Goal: Task Accomplishment & Management: Use online tool/utility

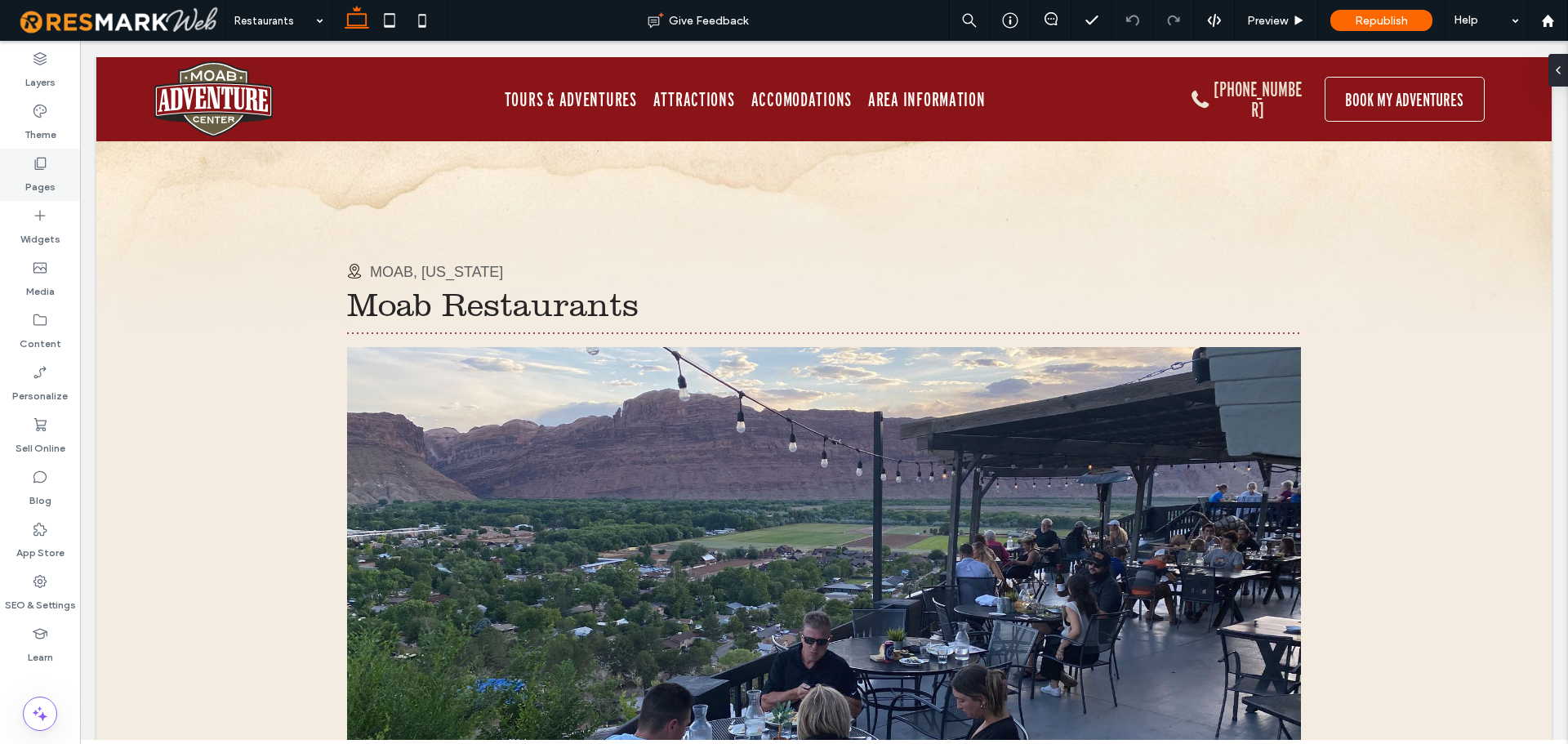
click at [56, 168] on div "Pages" at bounding box center [40, 174] width 80 height 53
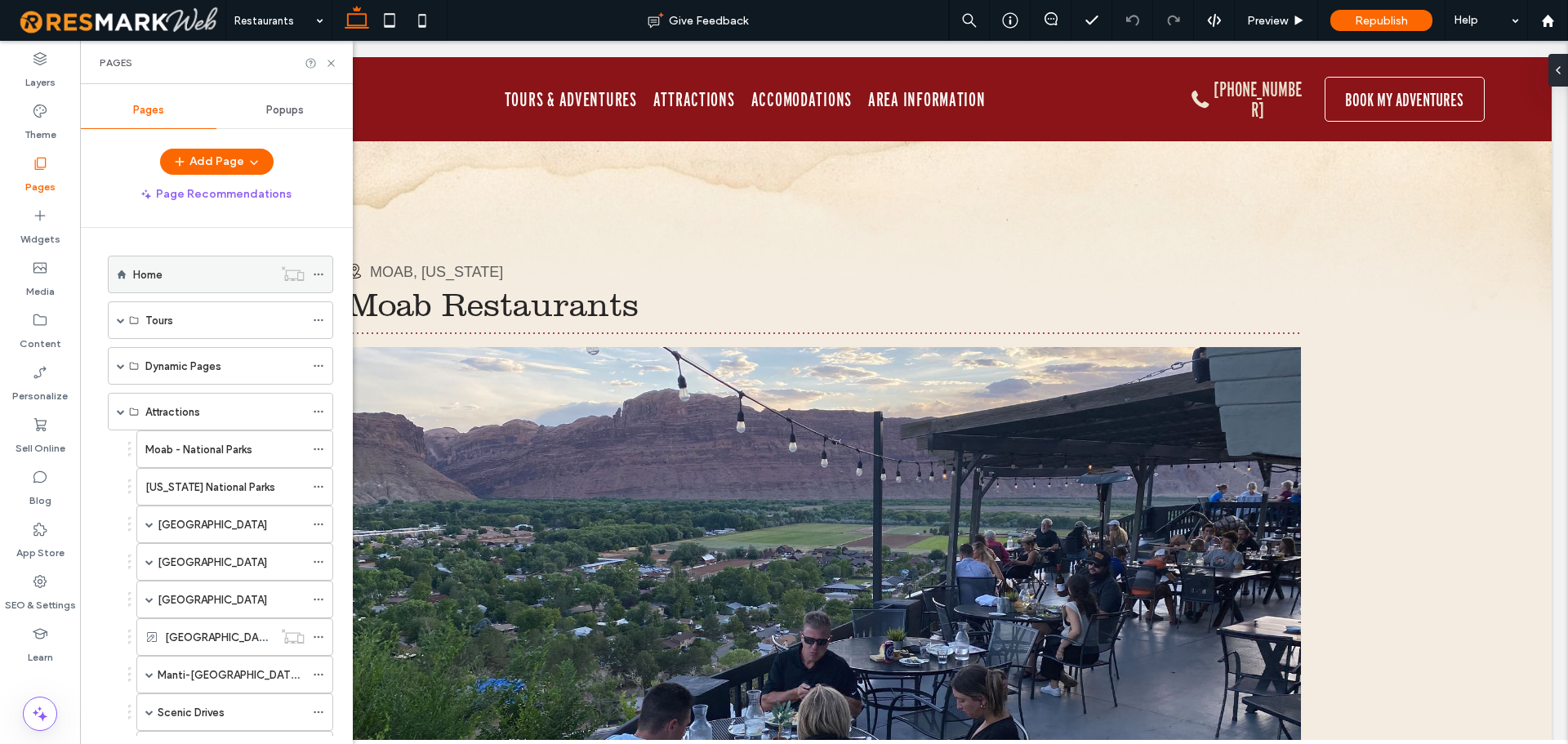
click at [179, 271] on div "Home" at bounding box center [203, 274] width 139 height 18
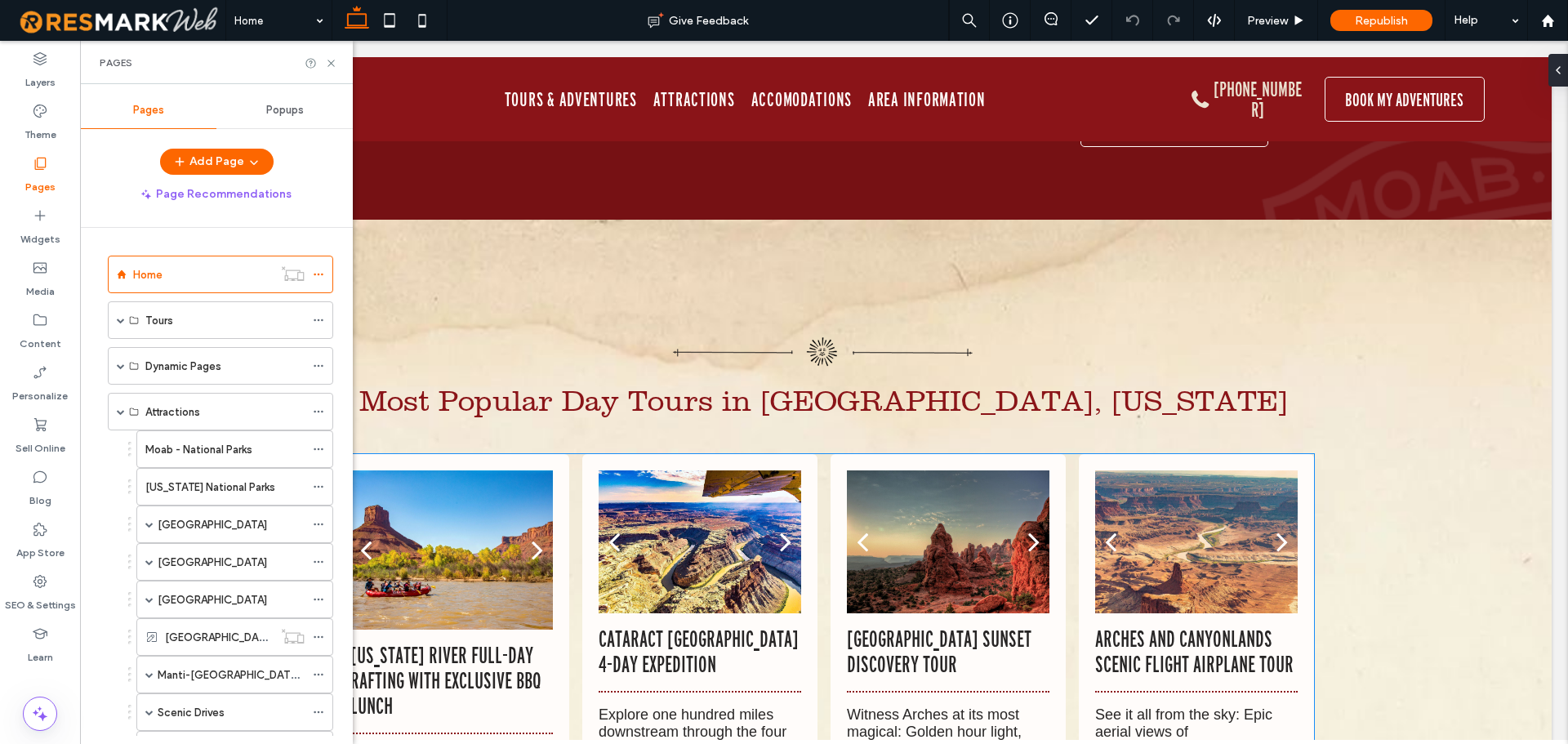
scroll to position [8817, 0]
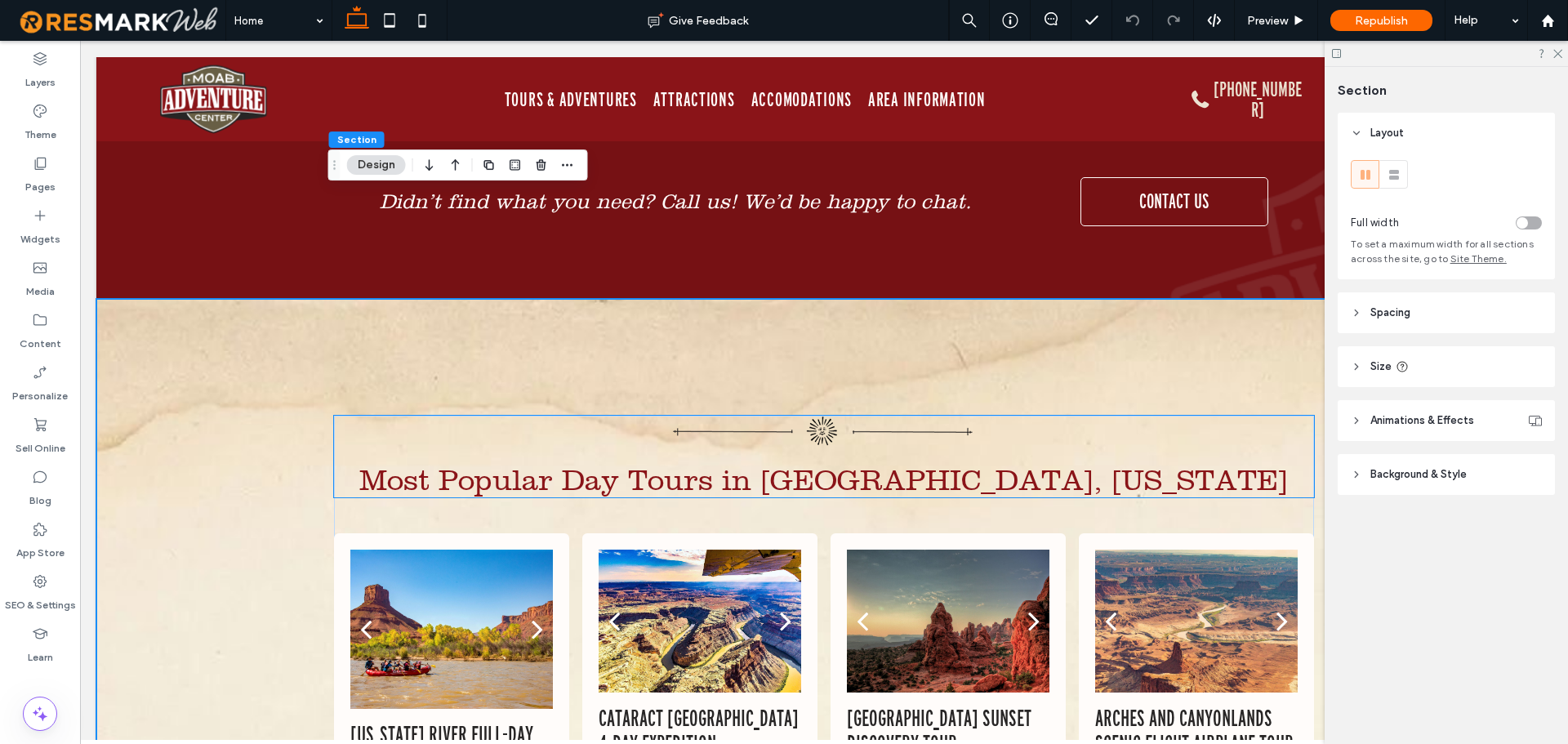
scroll to position [8694, 0]
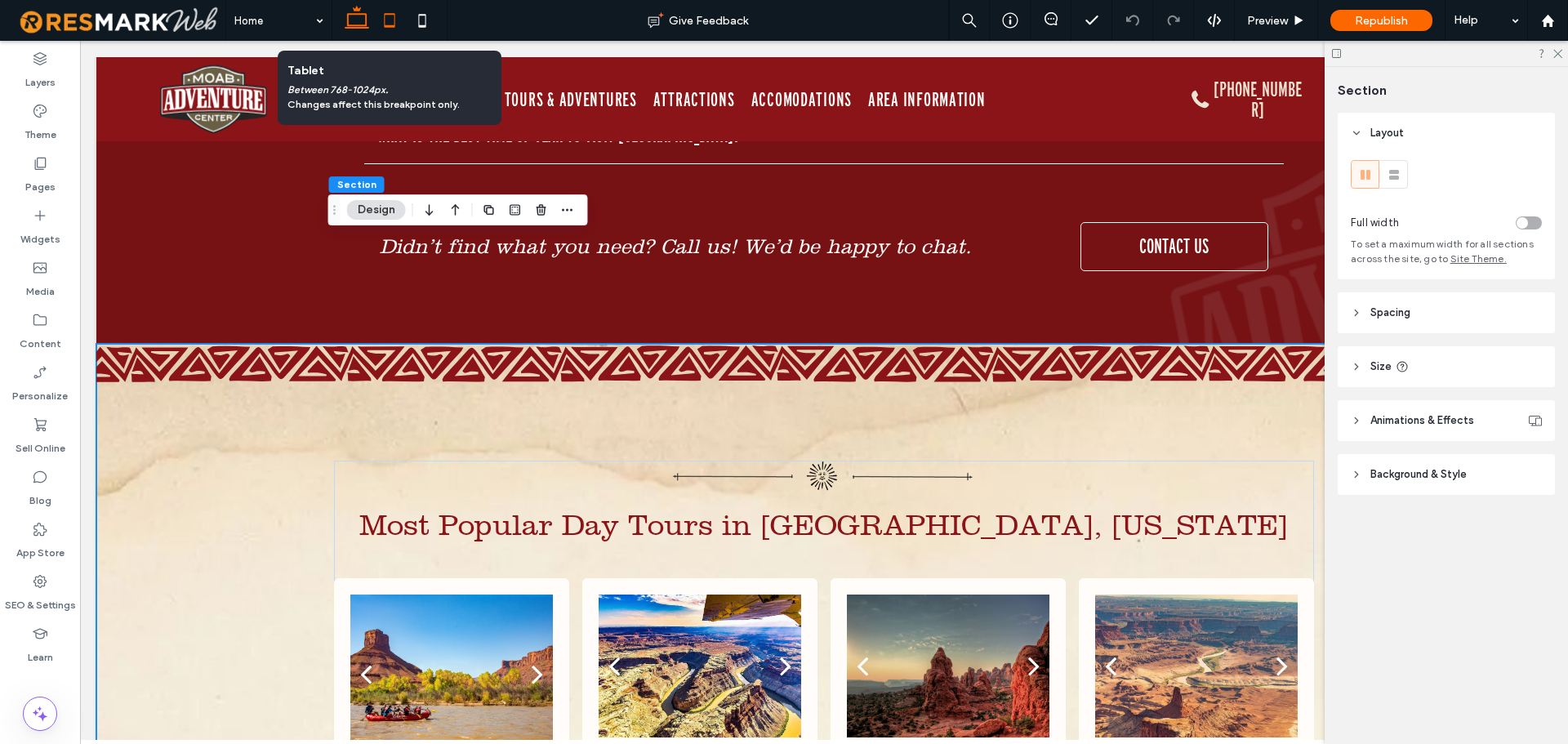
click at [394, 9] on icon at bounding box center [389, 20] width 33 height 33
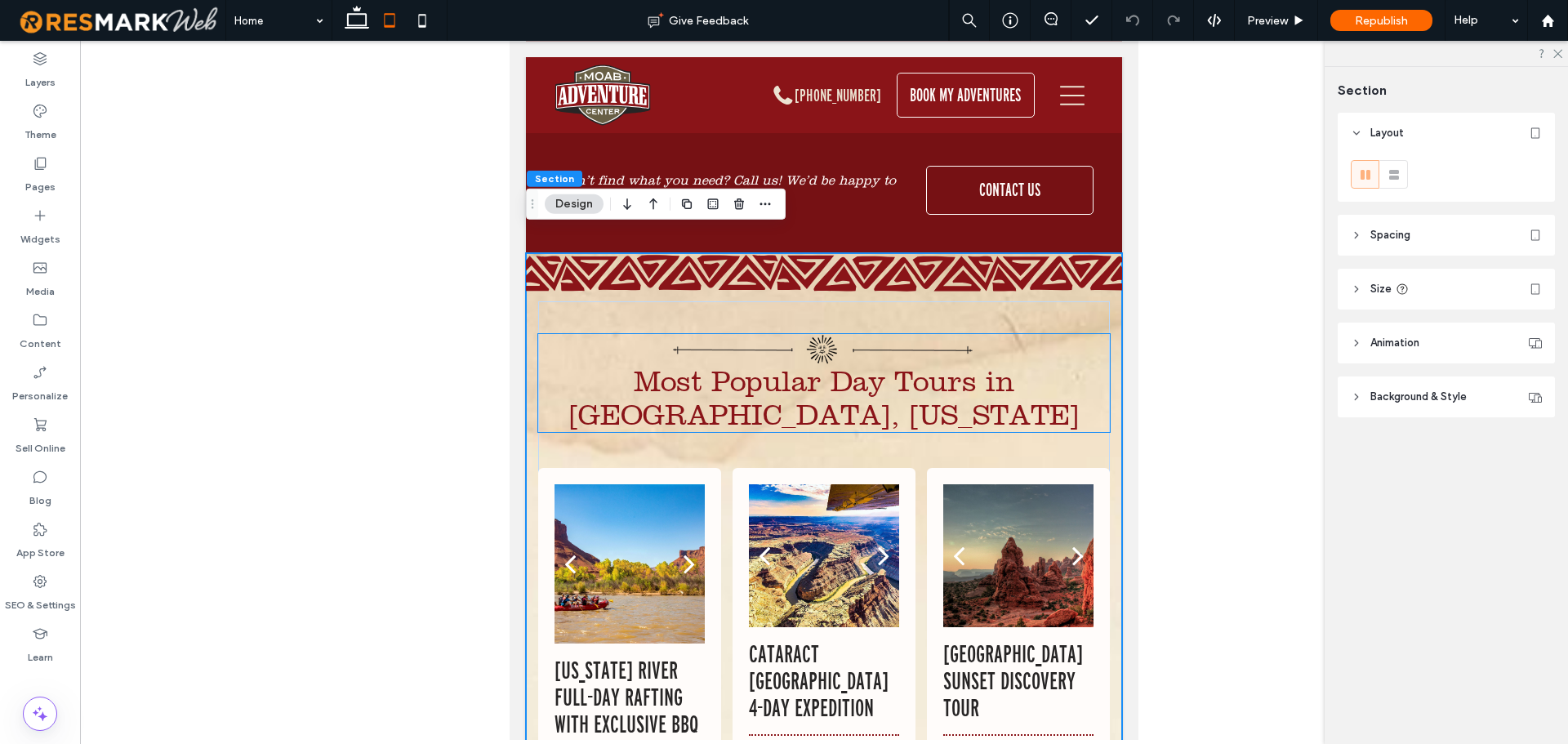
scroll to position [8068, 0]
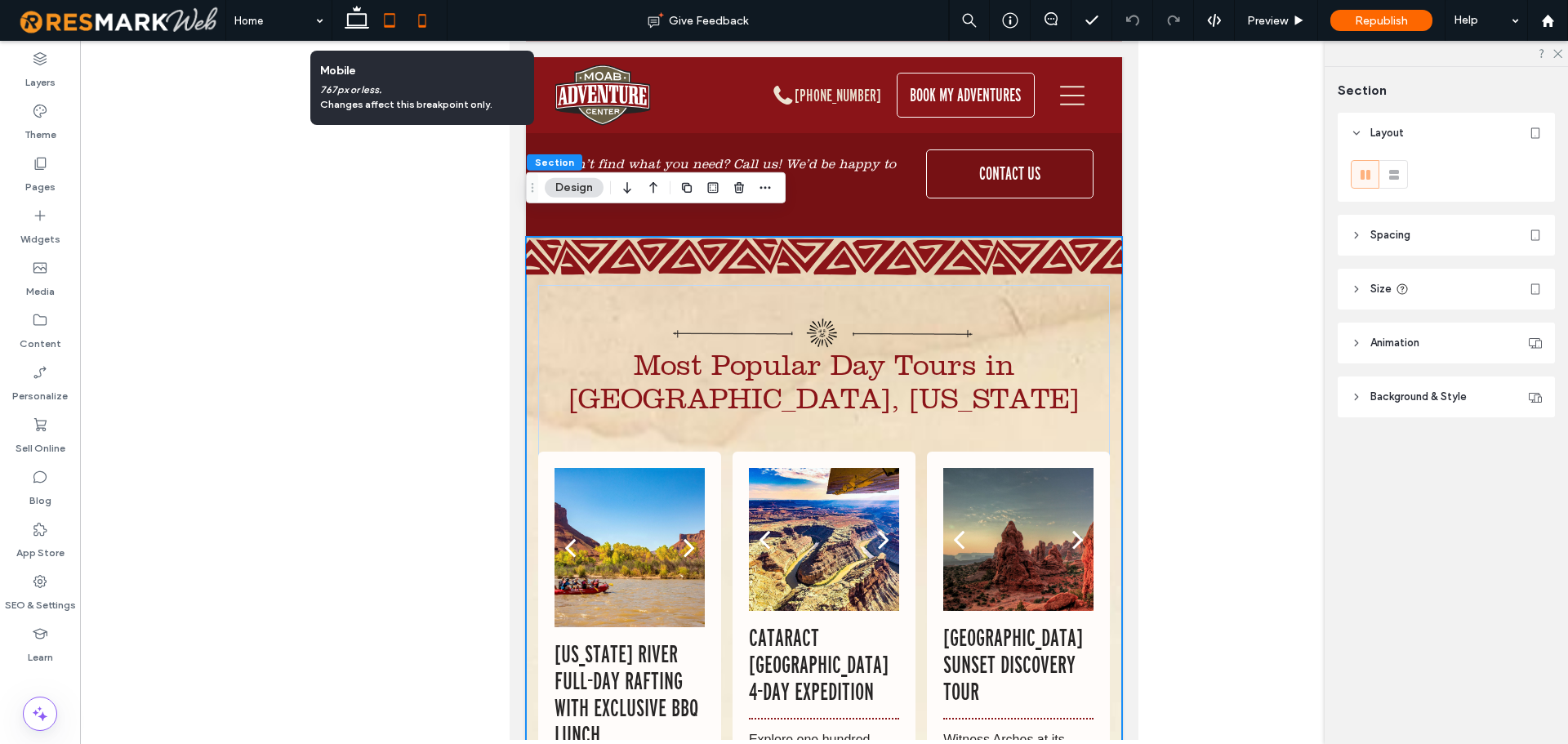
click at [426, 18] on icon at bounding box center [421, 20] width 33 height 33
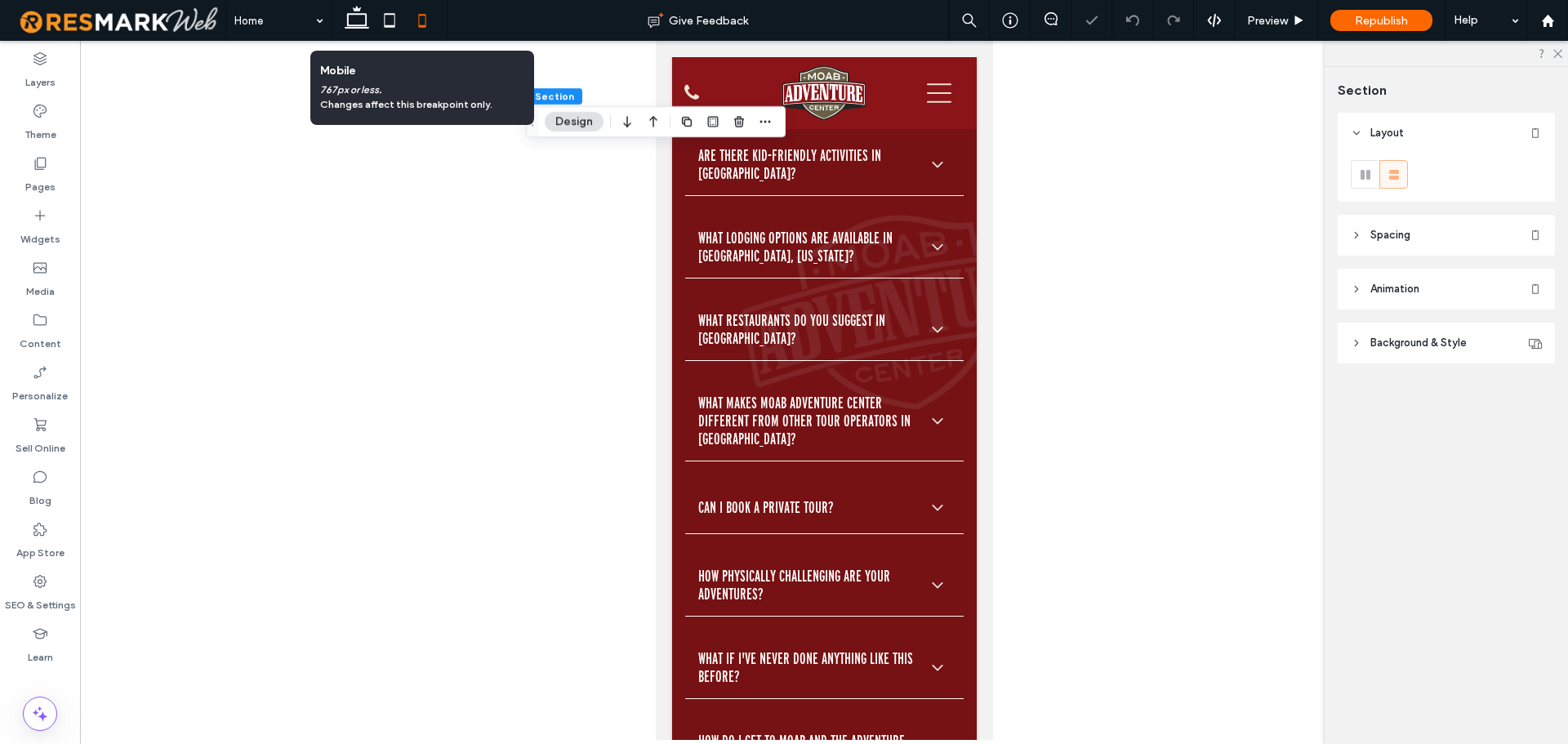
type input "**"
type input "*"
type input "**"
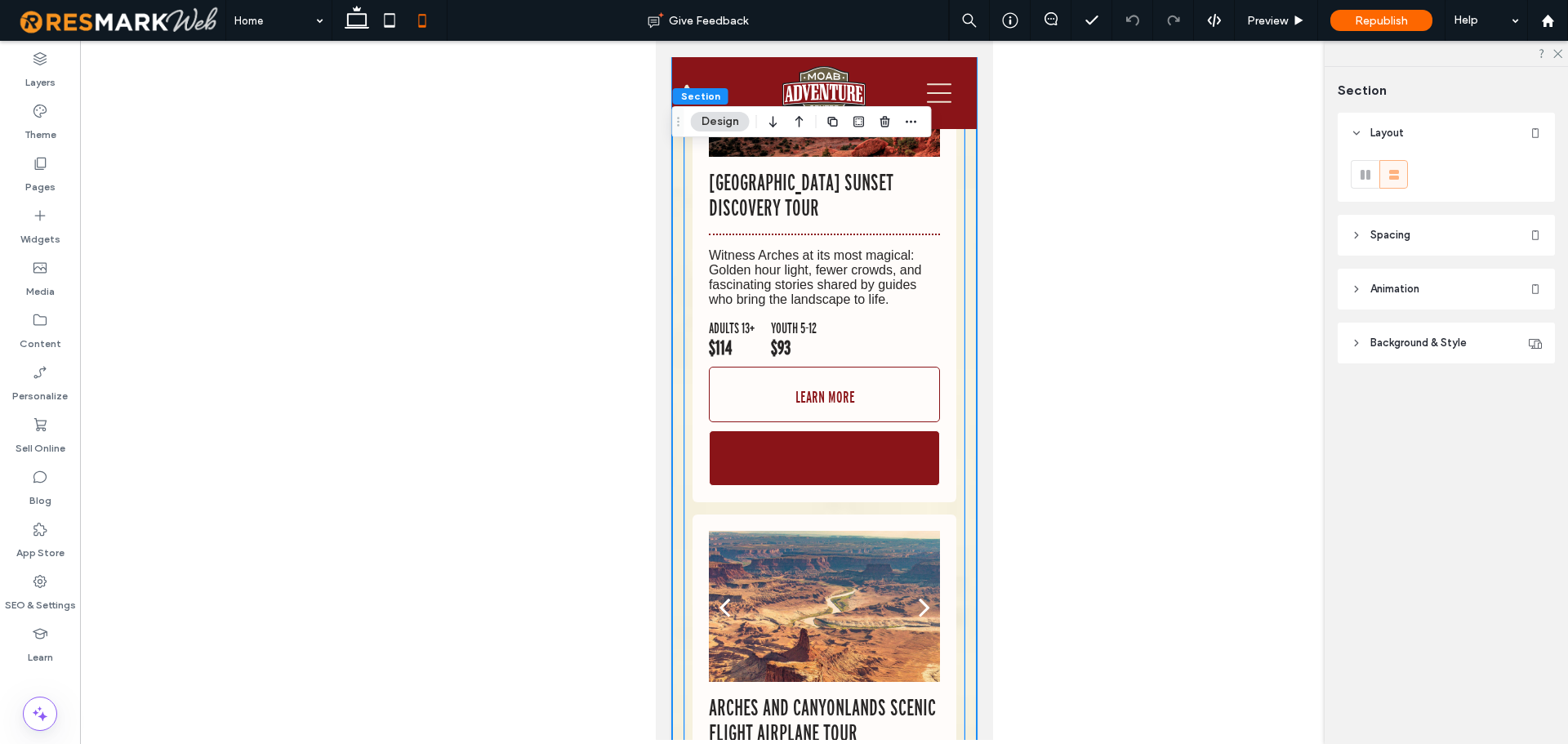
scroll to position [10575, 0]
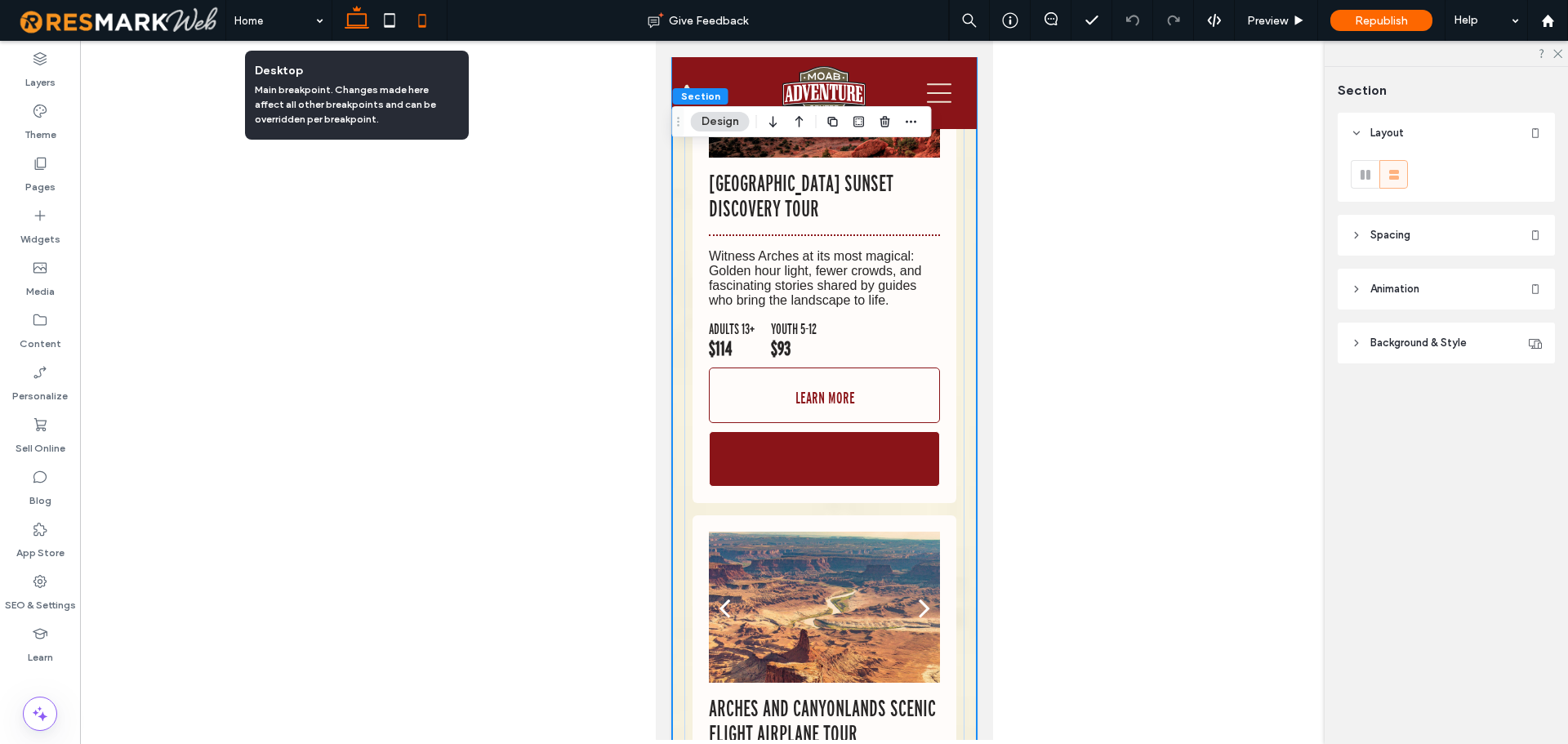
click at [357, 27] on icon at bounding box center [356, 20] width 33 height 33
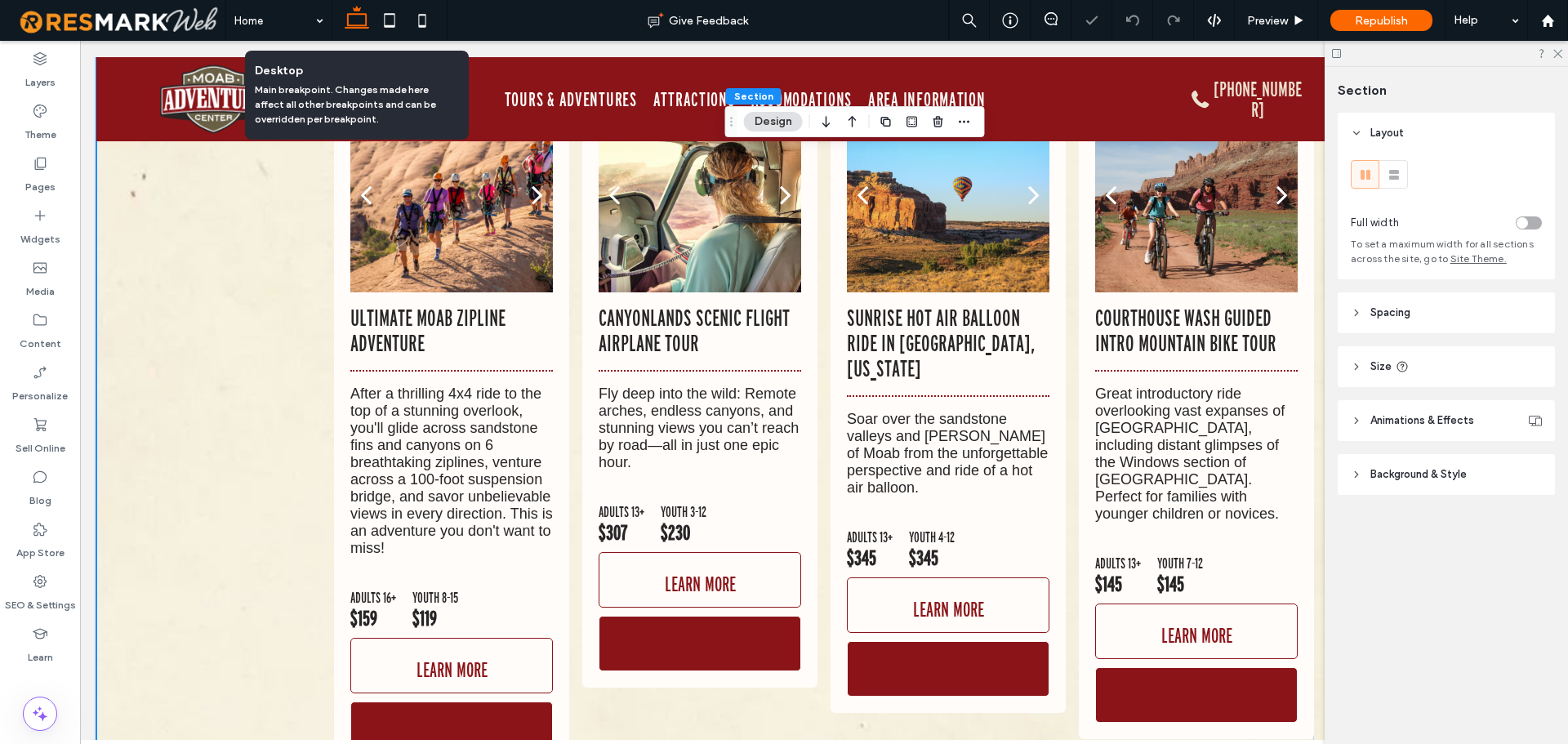
type input "*"
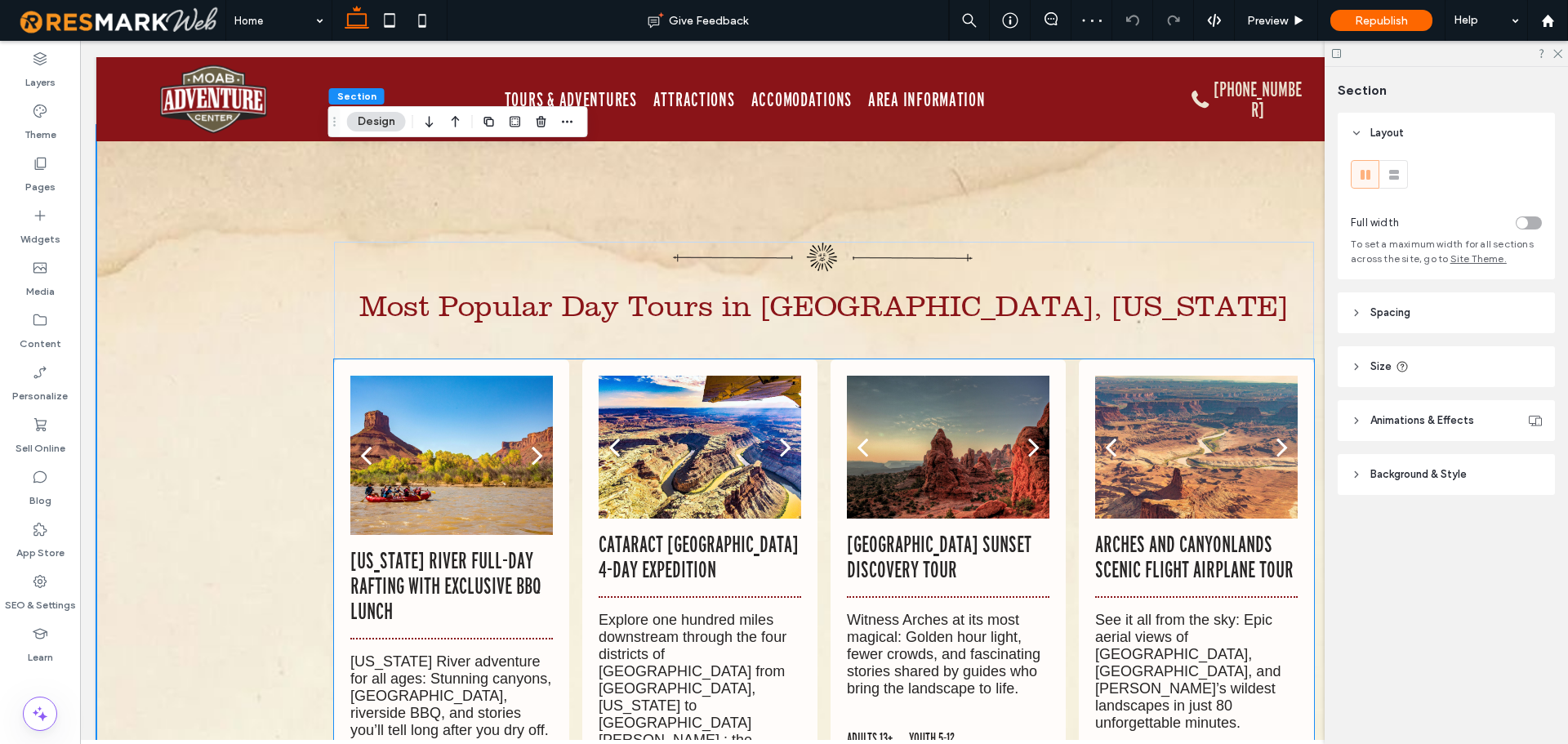
scroll to position [8911, 0]
click at [421, 425] on div at bounding box center [451, 466] width 203 height 82
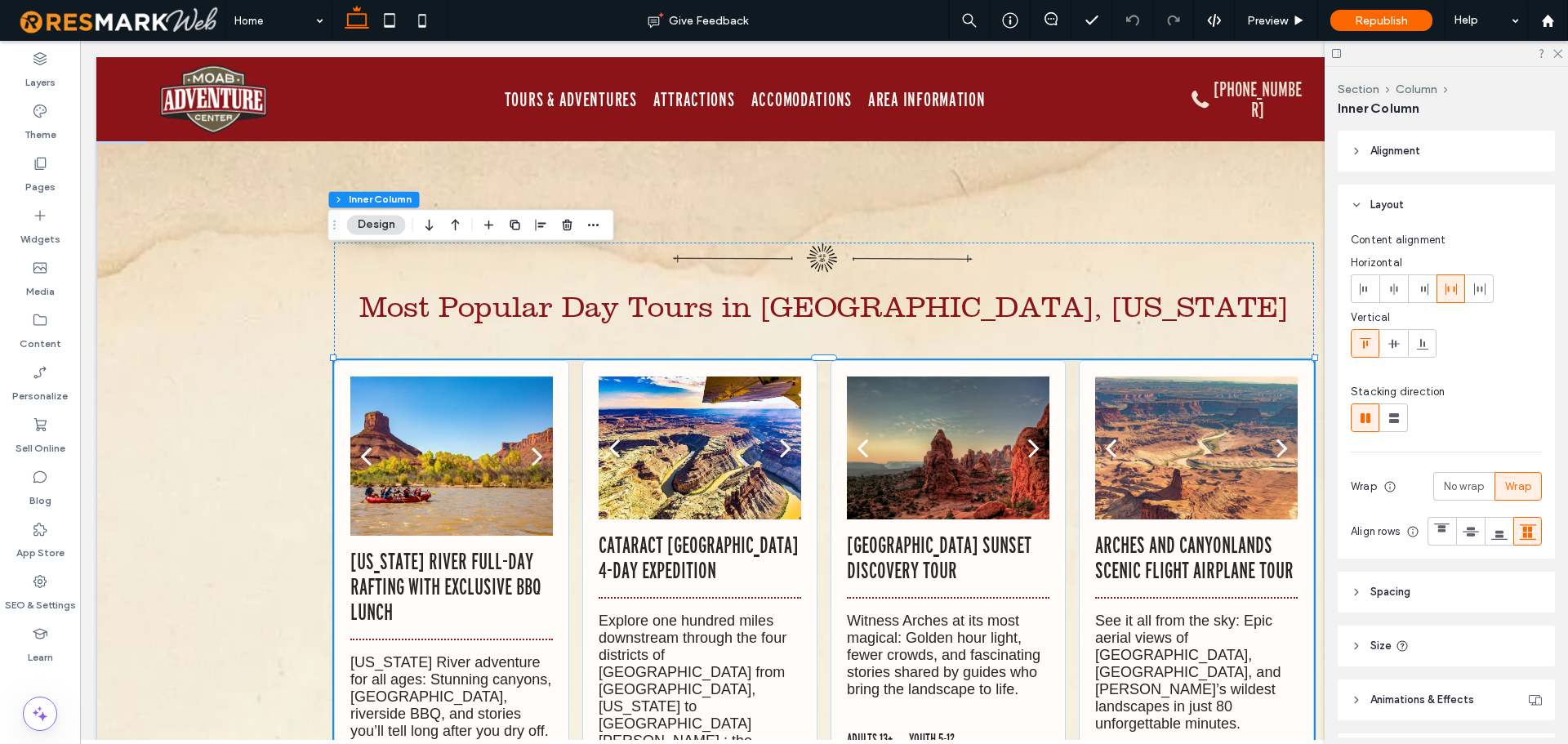
type input "**"
click at [421, 425] on div at bounding box center [451, 466] width 203 height 82
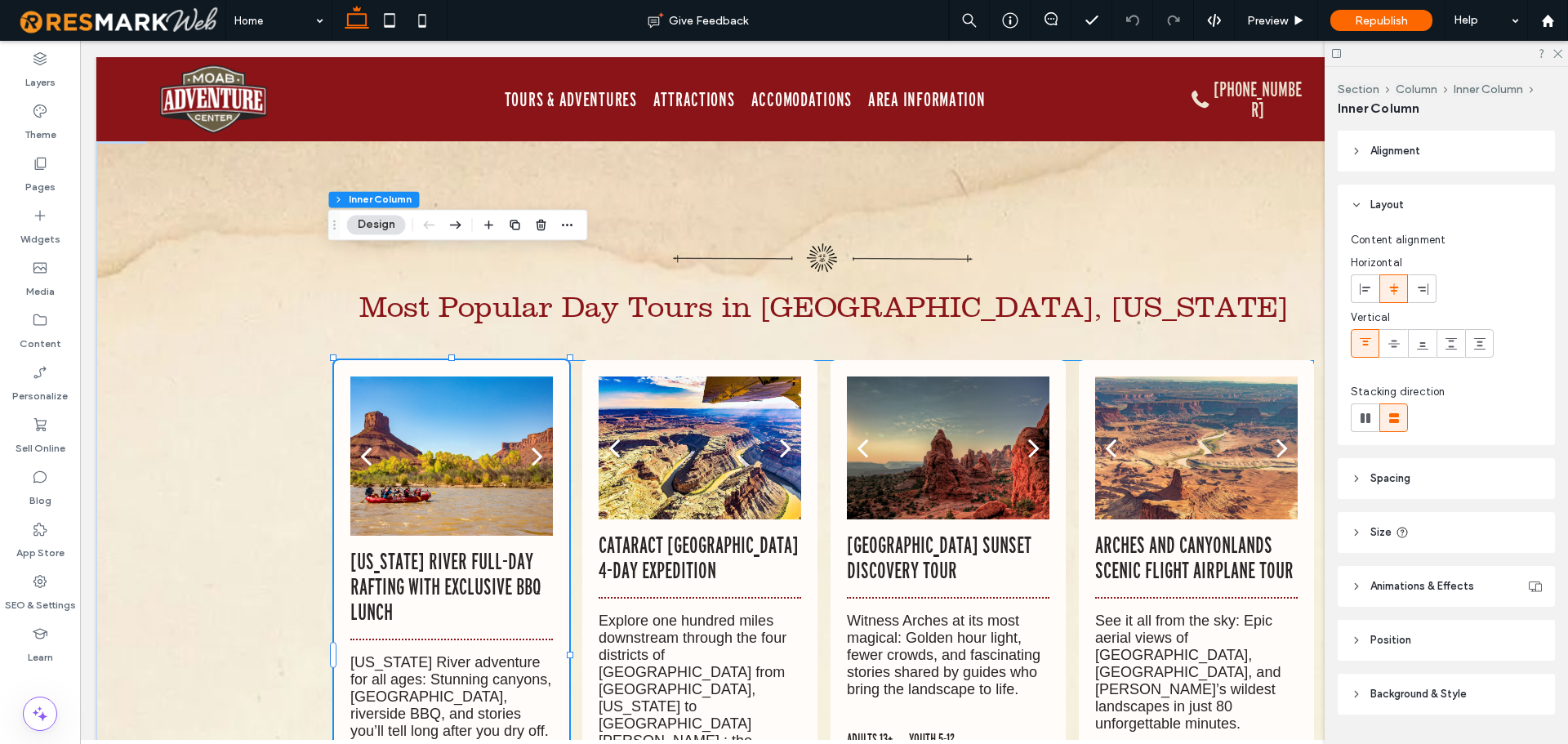
click at [421, 425] on div at bounding box center [451, 466] width 203 height 82
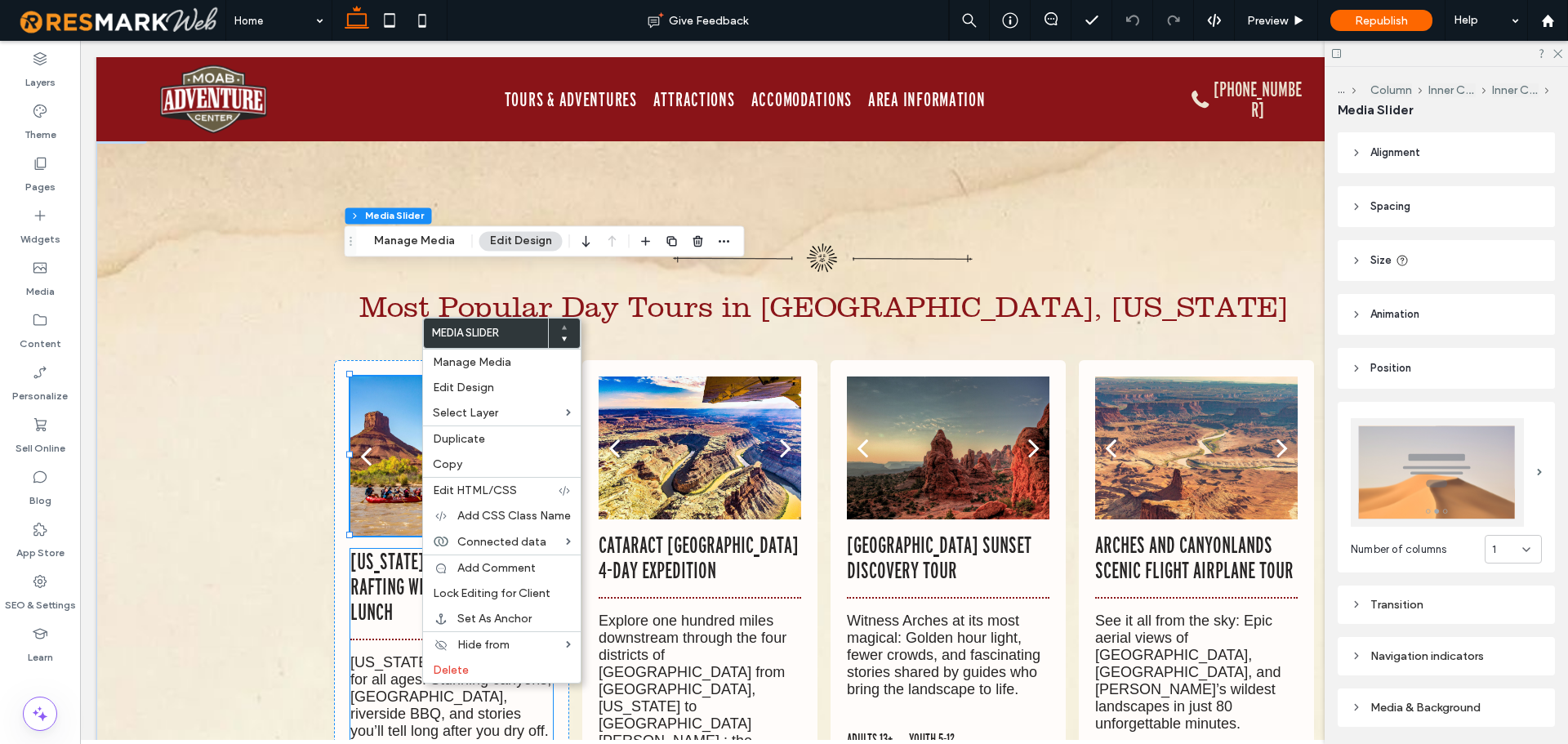
click at [396, 549] on p "[US_STATE] River Full-Day Rafting with Exclusive BBQ Lunch" at bounding box center [451, 586] width 203 height 76
